Goal: Transaction & Acquisition: Subscribe to service/newsletter

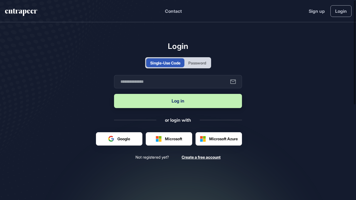
scroll to position [0, 0]
click at [122, 139] on div at bounding box center [119, 139] width 46 height 13
click at [341, 9] on link "Login" at bounding box center [341, 11] width 21 height 12
click at [183, 85] on input "text" at bounding box center [178, 81] width 128 height 13
click at [266, 81] on main "Login Single-Use Code Password Business email Log in or login with Google Micro…" at bounding box center [178, 112] width 356 height 180
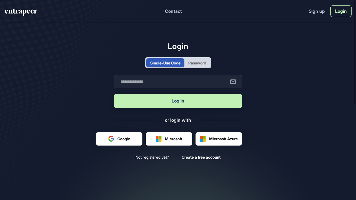
click at [335, 11] on link "Login" at bounding box center [341, 11] width 21 height 12
click at [202, 64] on div "Password" at bounding box center [197, 63] width 18 height 6
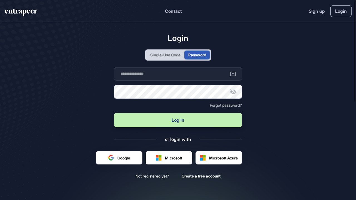
click at [162, 51] on div "Single-Use Code" at bounding box center [165, 55] width 38 height 9
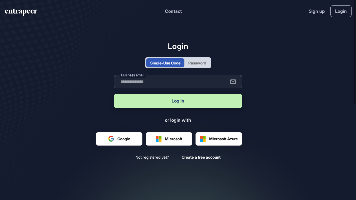
click at [149, 80] on input "text" at bounding box center [178, 81] width 128 height 13
click at [126, 139] on div at bounding box center [119, 139] width 46 height 13
click at [124, 142] on div at bounding box center [119, 139] width 46 height 13
click at [124, 141] on div at bounding box center [119, 139] width 46 height 13
click at [317, 13] on link "Sign up" at bounding box center [317, 11] width 16 height 7
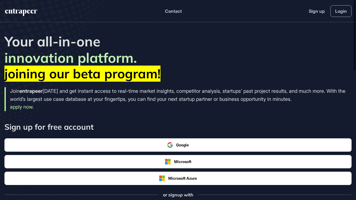
click at [354, 9] on div at bounding box center [355, 36] width 2 height 70
click at [344, 12] on link "Login" at bounding box center [341, 11] width 21 height 12
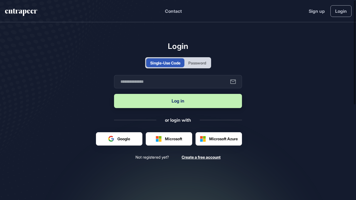
click at [198, 60] on div "Password" at bounding box center [197, 63] width 18 height 6
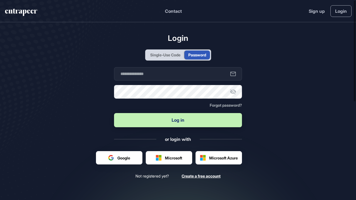
click at [169, 55] on div "Single-Use Code" at bounding box center [165, 55] width 30 height 6
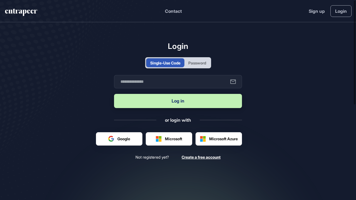
click at [115, 138] on div at bounding box center [119, 139] width 46 height 13
click at [121, 141] on div at bounding box center [119, 139] width 46 height 13
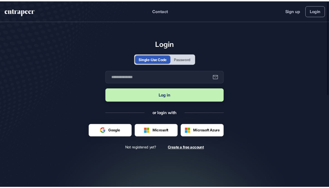
scroll to position [188, 329]
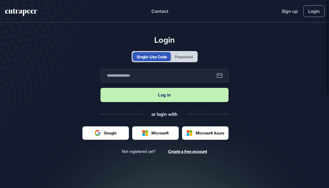
click at [118, 137] on div at bounding box center [106, 132] width 46 height 13
click at [116, 134] on div at bounding box center [106, 132] width 46 height 13
click at [104, 133] on div at bounding box center [106, 132] width 46 height 13
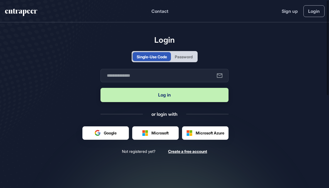
click at [185, 58] on div "Password" at bounding box center [184, 57] width 18 height 6
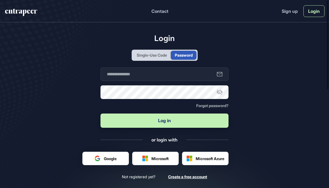
click at [306, 10] on link "Login" at bounding box center [313, 11] width 21 height 12
click at [293, 13] on link "Sign up" at bounding box center [290, 11] width 16 height 7
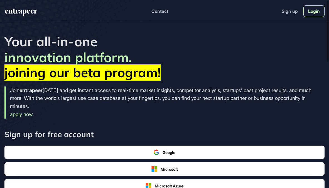
click at [316, 9] on link "Login" at bounding box center [313, 11] width 21 height 12
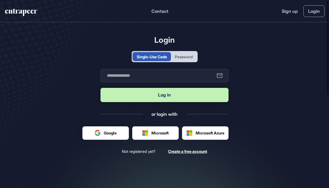
click at [121, 134] on div at bounding box center [106, 132] width 46 height 13
click at [110, 133] on div at bounding box center [106, 132] width 46 height 13
click at [105, 132] on div at bounding box center [106, 132] width 46 height 13
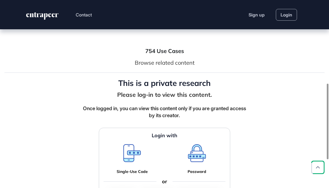
scroll to position [277, 0]
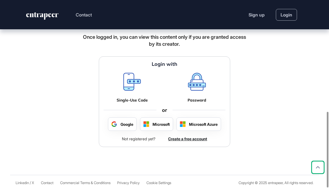
click at [123, 125] on div at bounding box center [122, 123] width 28 height 13
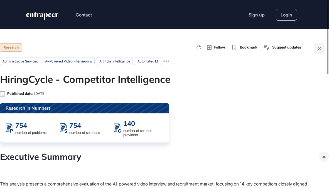
click at [320, 51] on icon at bounding box center [319, 48] width 7 height 7
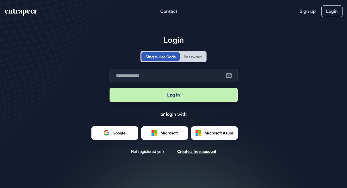
scroll to position [188, 347]
click at [106, 134] on div at bounding box center [115, 132] width 46 height 13
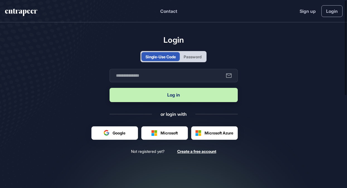
click at [106, 134] on div at bounding box center [115, 132] width 46 height 13
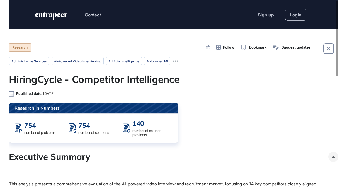
scroll to position [188, 347]
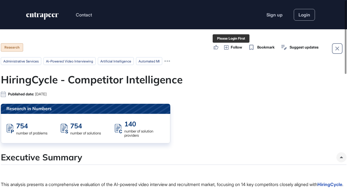
click at [231, 48] on span "Follow" at bounding box center [235, 48] width 11 height 6
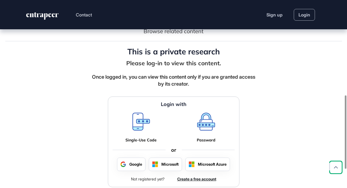
scroll to position [281, 0]
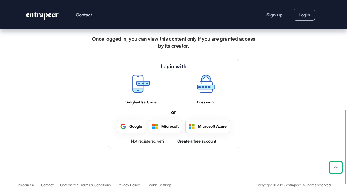
click at [121, 130] on div at bounding box center [131, 126] width 28 height 13
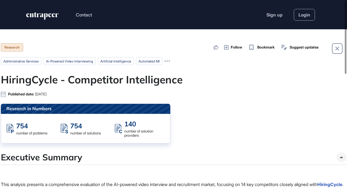
scroll to position [0, 0]
click at [298, 18] on link "Login" at bounding box center [303, 15] width 21 height 12
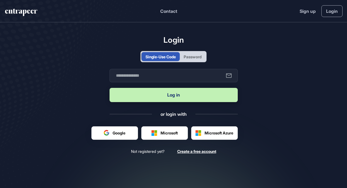
scroll to position [0, 0]
click at [104, 131] on div at bounding box center [115, 132] width 46 height 13
click at [120, 125] on div "Login Single-Use Code Password Business email Log in or login with Google Micro…" at bounding box center [173, 94] width 128 height 119
click at [170, 131] on div at bounding box center [164, 132] width 46 height 13
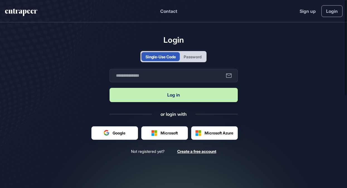
click at [110, 134] on div at bounding box center [115, 132] width 46 height 13
click at [108, 133] on div at bounding box center [115, 132] width 46 height 13
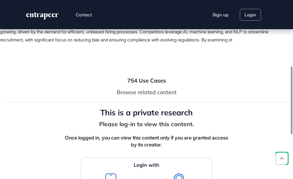
scroll to position [284, 0]
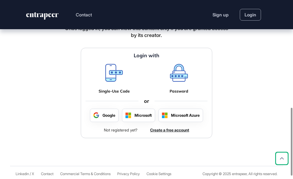
click at [103, 119] on div at bounding box center [104, 115] width 28 height 13
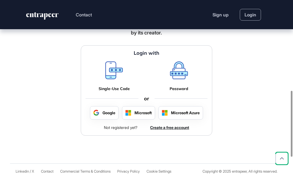
scroll to position [0, 0]
